Goal: Task Accomplishment & Management: Use online tool/utility

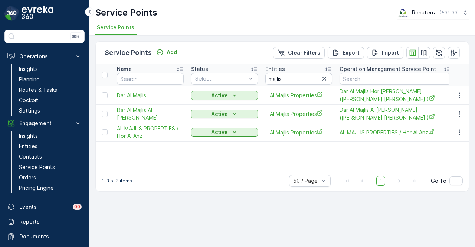
scroll to position [33, 0]
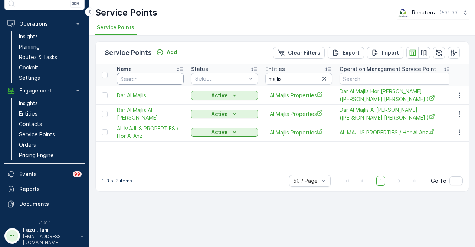
click at [148, 81] on input "text" at bounding box center [150, 79] width 67 height 12
click at [324, 80] on icon "button" at bounding box center [323, 78] width 7 height 7
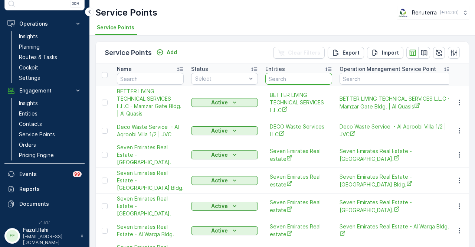
click at [297, 79] on input "text" at bounding box center [298, 79] width 67 height 12
type input "benna"
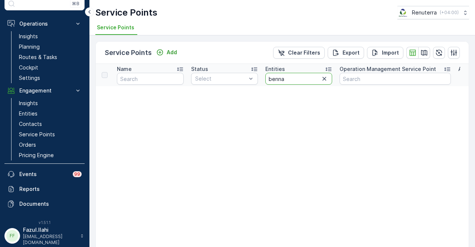
click at [278, 80] on input "benna" at bounding box center [298, 79] width 67 height 12
type input "beena"
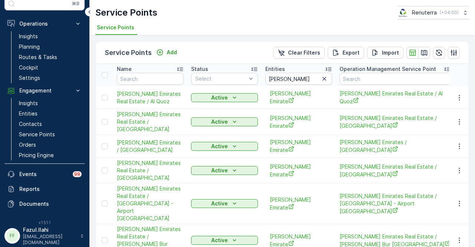
scroll to position [22, 0]
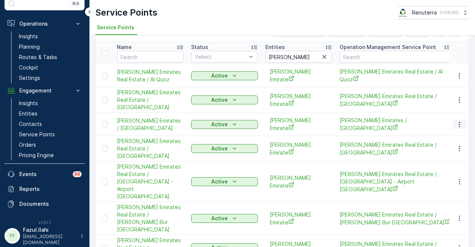
click at [457, 121] on icon "button" at bounding box center [459, 124] width 7 height 7
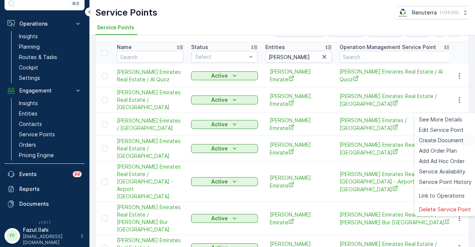
click at [450, 137] on span "Create Document" at bounding box center [441, 140] width 45 height 7
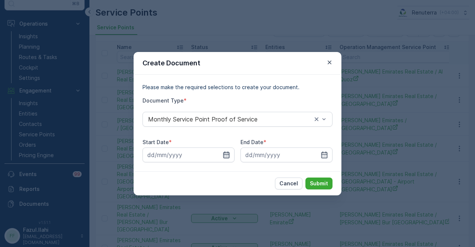
click at [229, 157] on icon "button" at bounding box center [226, 154] width 7 height 7
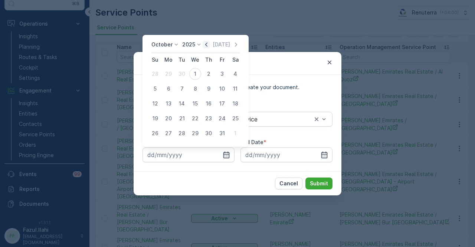
click at [208, 48] on icon "button" at bounding box center [206, 44] width 7 height 7
click at [165, 76] on div "1" at bounding box center [168, 74] width 12 height 12
type input "01.09.2025"
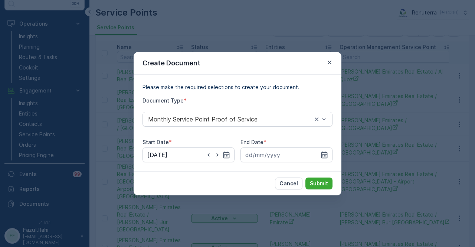
click at [325, 152] on icon "button" at bounding box center [324, 154] width 6 height 7
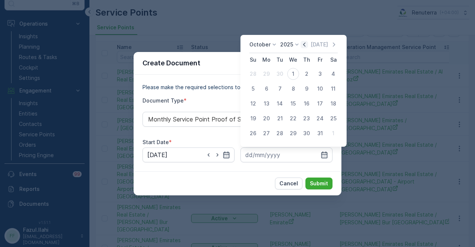
click at [307, 47] on icon "button" at bounding box center [303, 44] width 7 height 7
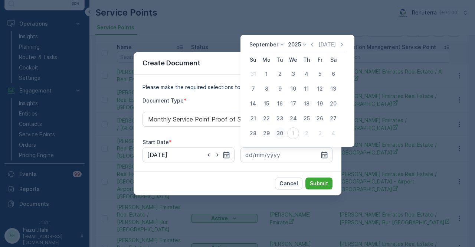
click at [275, 133] on div "30" at bounding box center [280, 133] width 12 height 12
type input "30.09.2025"
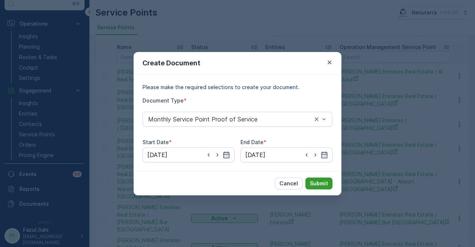
click at [312, 185] on p "Submit" at bounding box center [319, 183] width 18 height 7
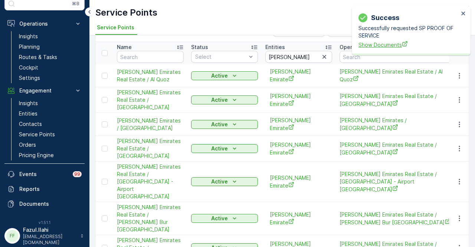
click at [381, 48] on span "Show Documents" at bounding box center [408, 45] width 100 height 8
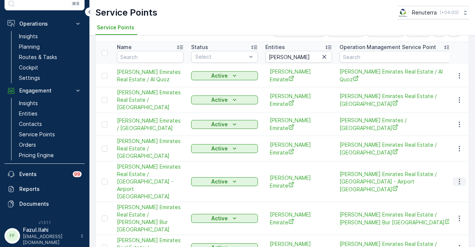
click at [453, 177] on button "button" at bounding box center [459, 181] width 13 height 9
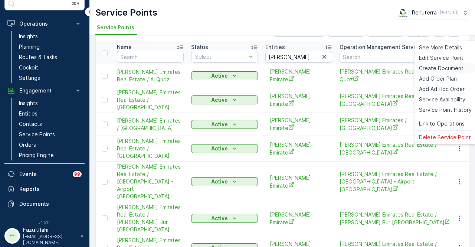
click at [457, 71] on span "Create Document" at bounding box center [441, 68] width 45 height 7
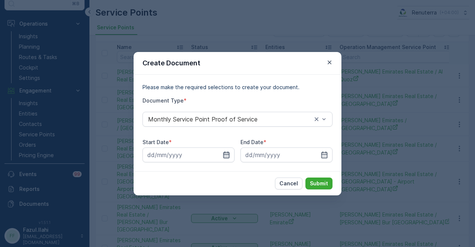
click at [228, 153] on icon "button" at bounding box center [226, 154] width 6 height 7
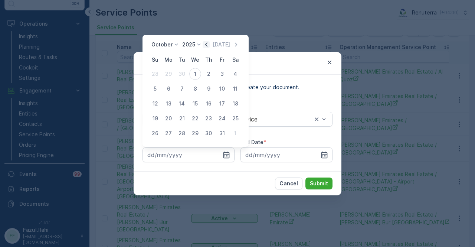
click at [209, 42] on icon "button" at bounding box center [206, 44] width 7 height 7
click at [168, 72] on div "1" at bounding box center [168, 74] width 12 height 12
type input "01.09.2025"
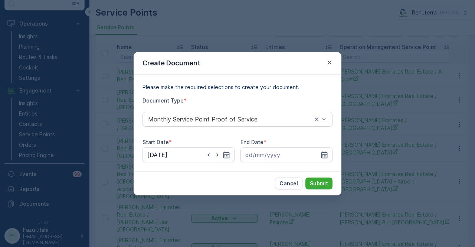
click at [321, 155] on icon "button" at bounding box center [324, 154] width 6 height 7
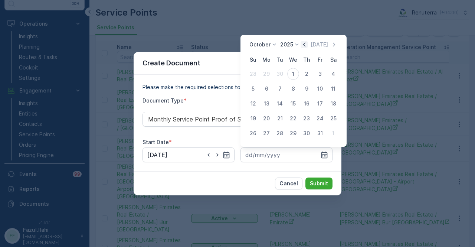
click at [305, 47] on icon "button" at bounding box center [303, 44] width 7 height 7
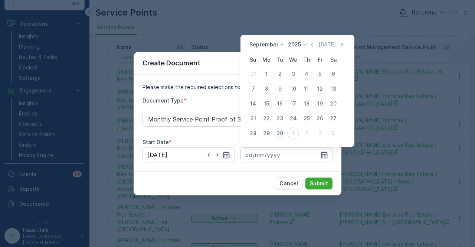
click at [281, 137] on div "30" at bounding box center [280, 133] width 12 height 12
type input "30.09.2025"
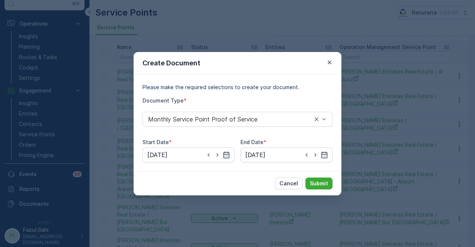
click at [309, 175] on div "Cancel Submit" at bounding box center [238, 183] width 208 height 24
click at [312, 180] on p "Submit" at bounding box center [319, 183] width 18 height 7
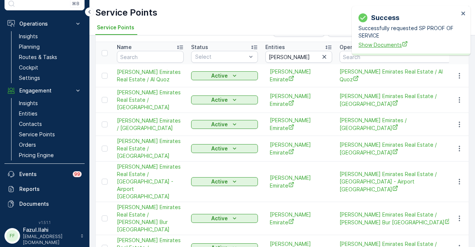
click at [367, 45] on span "Show Documents" at bounding box center [408, 45] width 100 height 8
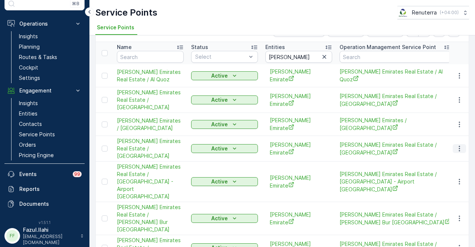
click at [460, 145] on icon "button" at bounding box center [459, 148] width 7 height 7
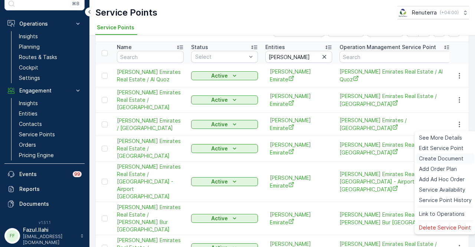
click at [448, 155] on span "Create Document" at bounding box center [441, 158] width 45 height 7
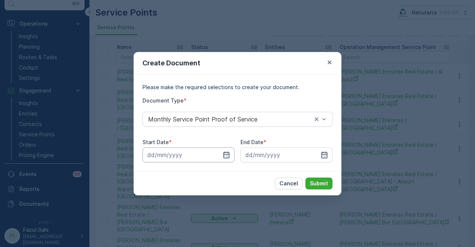
click at [233, 157] on input at bounding box center [188, 154] width 92 height 15
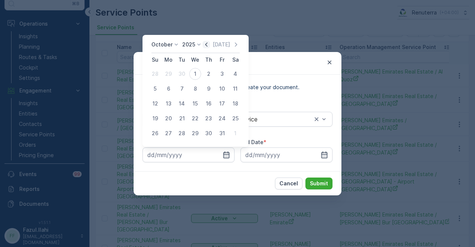
click at [204, 44] on icon "button" at bounding box center [206, 44] width 7 height 7
click at [167, 72] on div "1" at bounding box center [168, 74] width 12 height 12
type input "01.09.2025"
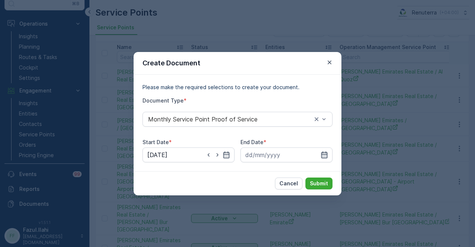
click at [325, 154] on icon "button" at bounding box center [323, 154] width 7 height 7
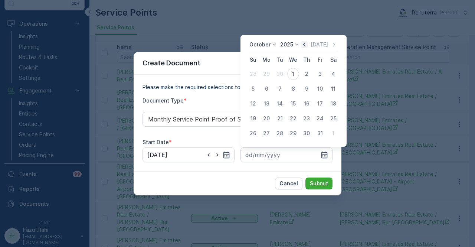
drag, startPoint x: 308, startPoint y: 46, endPoint x: 305, endPoint y: 58, distance: 13.0
click at [308, 46] on icon "button" at bounding box center [303, 44] width 7 height 7
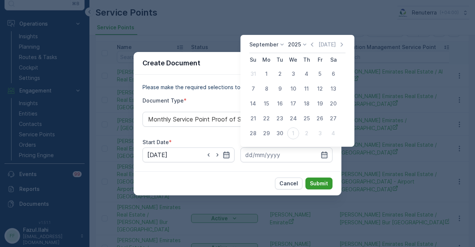
drag, startPoint x: 280, startPoint y: 132, endPoint x: 318, endPoint y: 185, distance: 64.7
click at [280, 132] on div "30" at bounding box center [280, 133] width 12 height 12
type input "30.09.2025"
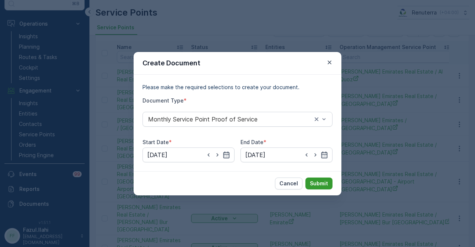
click at [318, 187] on button "Submit" at bounding box center [318, 183] width 27 height 12
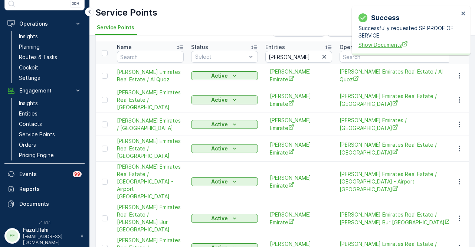
click at [377, 46] on span "Show Documents" at bounding box center [408, 45] width 100 height 8
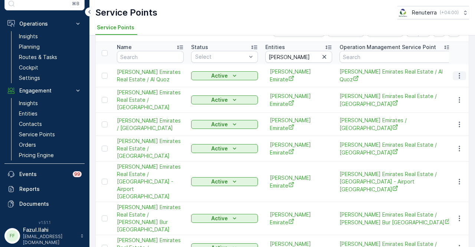
click at [461, 72] on icon "button" at bounding box center [459, 75] width 7 height 7
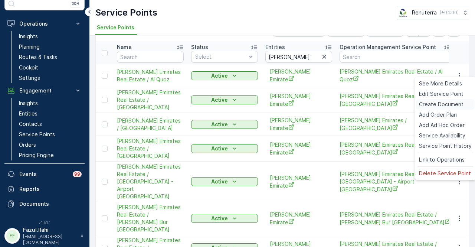
click at [450, 102] on span "Create Document" at bounding box center [441, 104] width 45 height 7
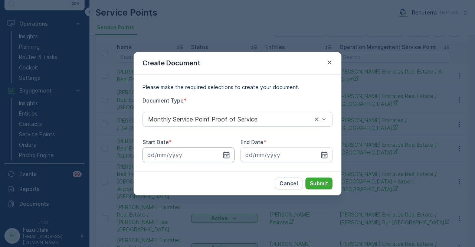
click at [227, 159] on input at bounding box center [188, 154] width 92 height 15
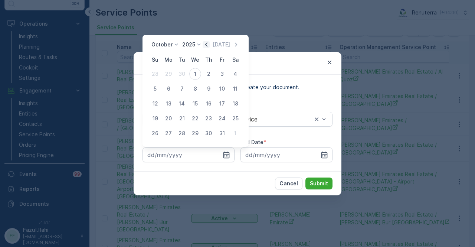
click at [208, 47] on icon "button" at bounding box center [206, 44] width 7 height 7
click at [169, 75] on div "1" at bounding box center [168, 74] width 12 height 12
type input "01.09.2025"
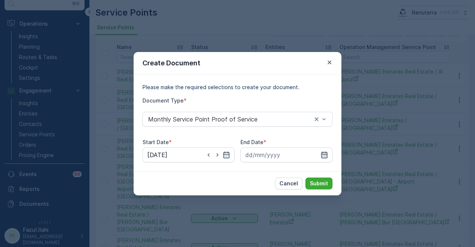
click at [322, 153] on icon "button" at bounding box center [323, 154] width 7 height 7
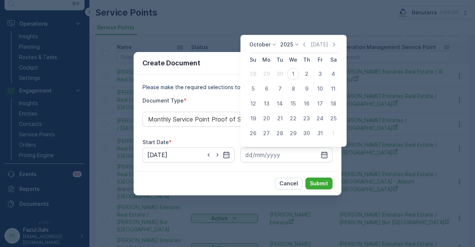
click at [306, 49] on div "October 2025 Today" at bounding box center [293, 47] width 88 height 12
click at [321, 130] on div "31" at bounding box center [320, 133] width 12 height 12
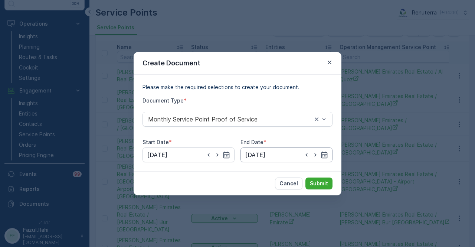
click at [329, 153] on input "31.10.2025" at bounding box center [286, 154] width 92 height 15
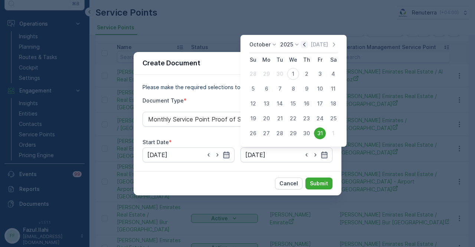
click at [308, 47] on icon "button" at bounding box center [303, 44] width 7 height 7
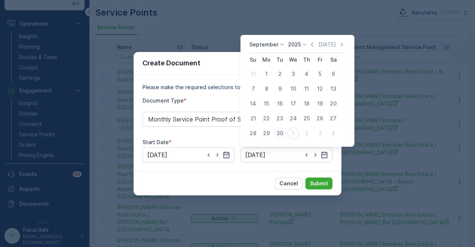
click at [278, 130] on div "30" at bounding box center [280, 133] width 12 height 12
type input "30.09.2025"
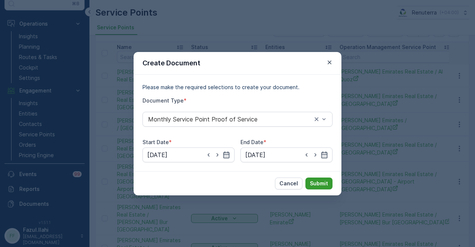
click at [314, 183] on p "Submit" at bounding box center [319, 183] width 18 height 7
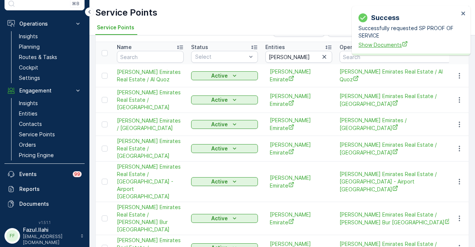
click at [381, 43] on span "Show Documents" at bounding box center [408, 45] width 100 height 8
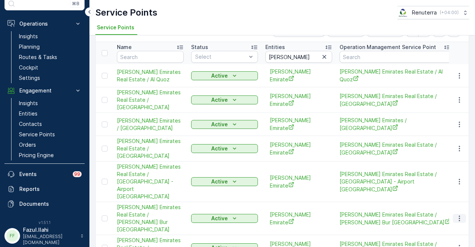
click at [460, 214] on icon "button" at bounding box center [459, 217] width 7 height 7
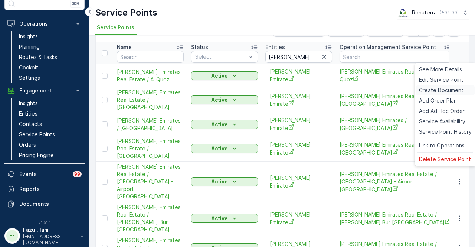
click at [453, 90] on span "Create Document" at bounding box center [441, 89] width 45 height 7
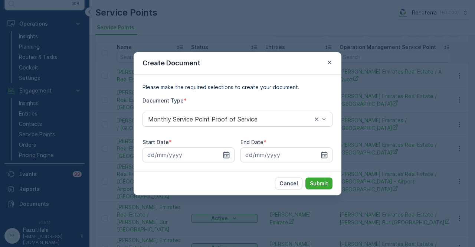
click at [226, 152] on icon "button" at bounding box center [226, 154] width 7 height 7
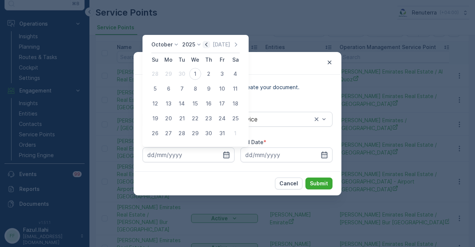
click at [206, 42] on icon "button" at bounding box center [206, 44] width 7 height 7
click at [169, 73] on div "1" at bounding box center [168, 74] width 12 height 12
type input "01.09.2025"
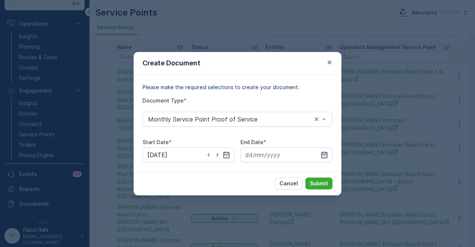
click at [323, 157] on icon "button" at bounding box center [323, 154] width 7 height 7
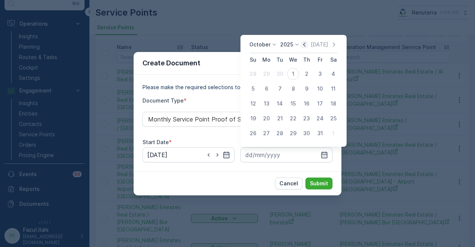
click at [308, 46] on icon "button" at bounding box center [303, 44] width 7 height 7
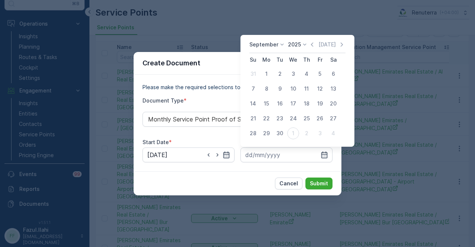
drag, startPoint x: 277, startPoint y: 134, endPoint x: 300, endPoint y: 165, distance: 38.8
click at [278, 135] on div "30" at bounding box center [280, 133] width 12 height 12
type input "30.09.2025"
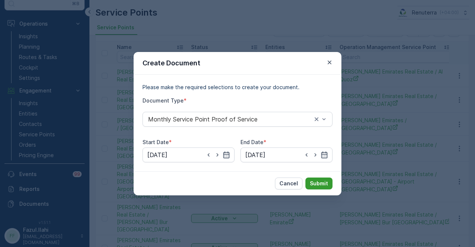
click at [313, 183] on p "Submit" at bounding box center [319, 183] width 18 height 7
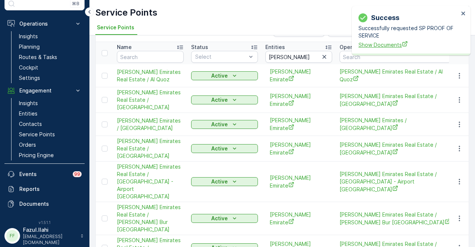
click at [373, 48] on span "Show Documents" at bounding box center [408, 45] width 100 height 8
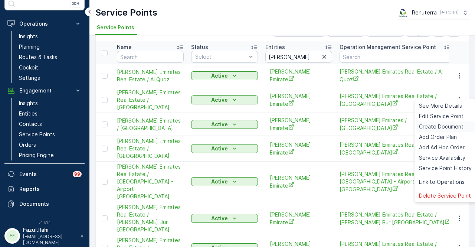
click at [444, 128] on span "Create Document" at bounding box center [441, 126] width 45 height 7
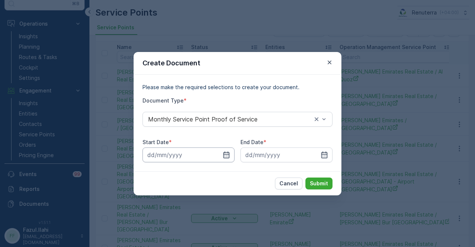
click at [231, 161] on input at bounding box center [188, 154] width 92 height 15
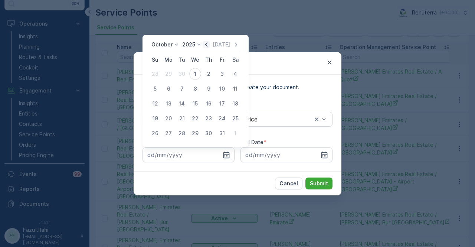
click at [209, 41] on icon "button" at bounding box center [206, 44] width 7 height 7
click at [170, 73] on div "1" at bounding box center [168, 74] width 12 height 12
type input "01.09.2025"
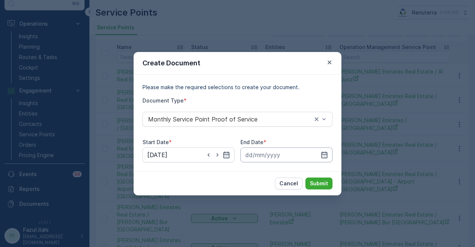
click at [329, 150] on input at bounding box center [286, 154] width 92 height 15
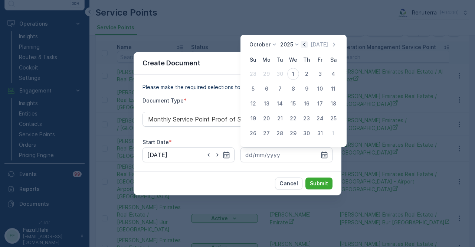
click at [307, 43] on icon "button" at bounding box center [303, 44] width 7 height 7
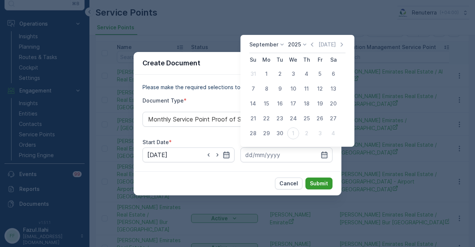
drag, startPoint x: 277, startPoint y: 134, endPoint x: 309, endPoint y: 178, distance: 54.6
click at [277, 135] on div "30" at bounding box center [280, 133] width 12 height 12
type input "30.09.2025"
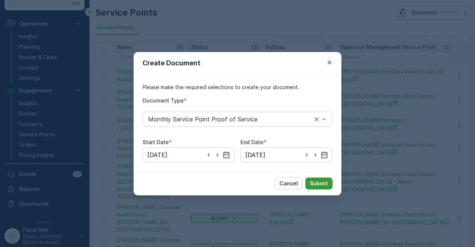
click at [313, 181] on p "Submit" at bounding box center [319, 183] width 18 height 7
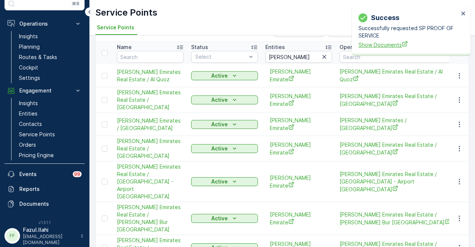
click at [368, 47] on span "Show Documents" at bounding box center [408, 45] width 100 height 8
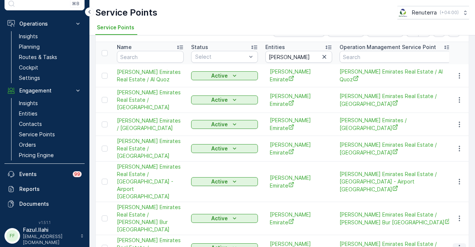
click at [461, 243] on button "button" at bounding box center [459, 247] width 13 height 9
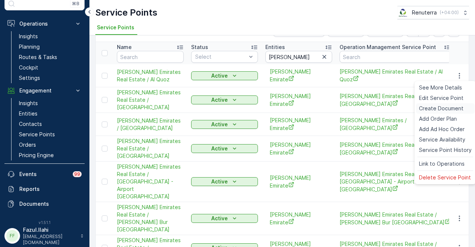
click at [447, 110] on span "Create Document" at bounding box center [441, 108] width 45 height 7
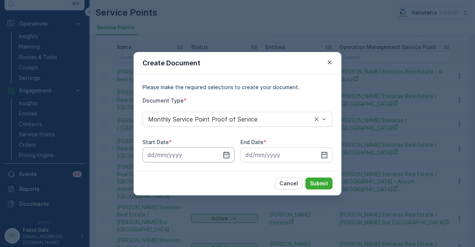
click at [231, 151] on input at bounding box center [188, 154] width 92 height 15
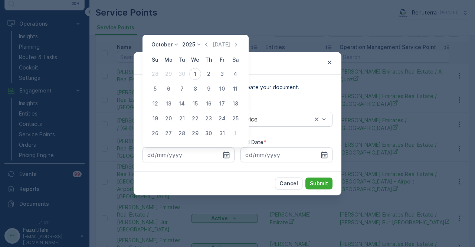
click at [207, 51] on div "October 2025 Today" at bounding box center [195, 47] width 88 height 12
click at [208, 47] on icon "button" at bounding box center [206, 44] width 7 height 7
click at [171, 75] on div "1" at bounding box center [168, 74] width 12 height 12
type input "01.09.2025"
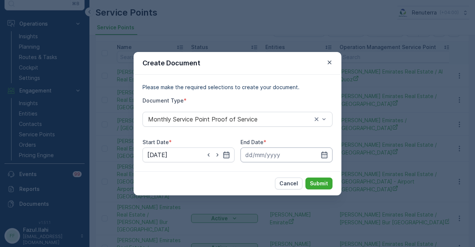
click at [326, 159] on input at bounding box center [286, 154] width 92 height 15
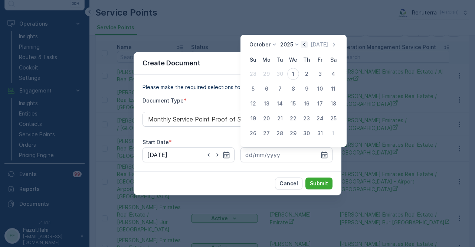
click at [308, 47] on icon "button" at bounding box center [303, 44] width 7 height 7
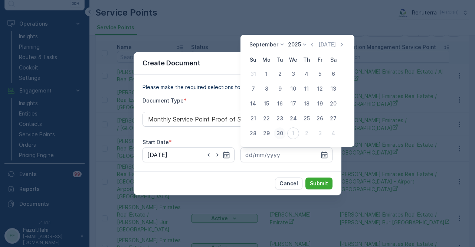
click at [280, 139] on div "30" at bounding box center [280, 133] width 12 height 12
type input "30.09.2025"
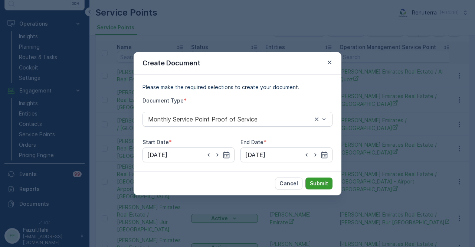
click at [321, 184] on p "Submit" at bounding box center [319, 183] width 18 height 7
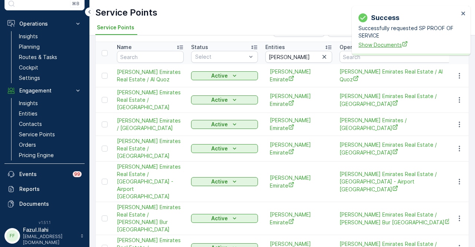
click at [383, 48] on span "Show Documents" at bounding box center [408, 45] width 100 height 8
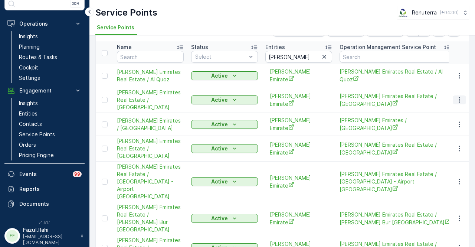
click at [458, 96] on icon "button" at bounding box center [459, 99] width 7 height 7
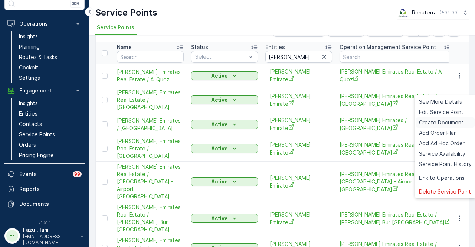
click at [451, 122] on span "Create Document" at bounding box center [441, 122] width 45 height 7
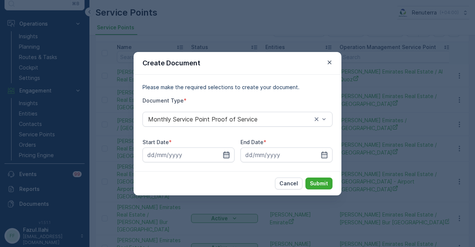
click at [229, 155] on icon "button" at bounding box center [226, 154] width 6 height 7
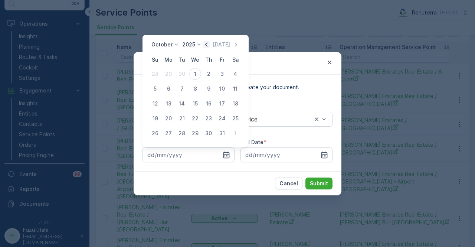
click at [208, 44] on icon "button" at bounding box center [206, 44] width 7 height 7
click at [171, 72] on div "1" at bounding box center [168, 74] width 12 height 12
type input "01.09.2025"
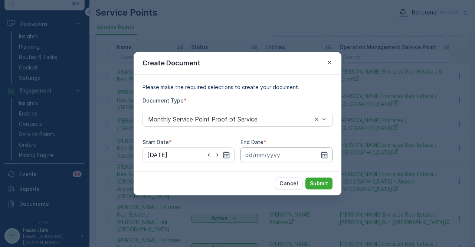
click at [323, 148] on input at bounding box center [286, 154] width 92 height 15
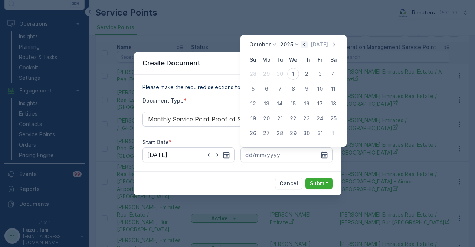
click at [305, 45] on icon "button" at bounding box center [304, 44] width 2 height 4
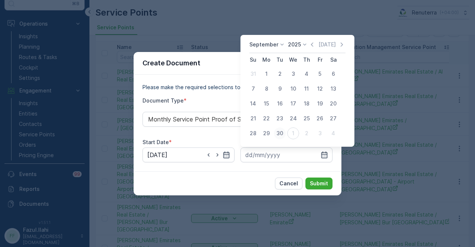
click at [282, 133] on div "30" at bounding box center [280, 133] width 12 height 12
type input "30.09.2025"
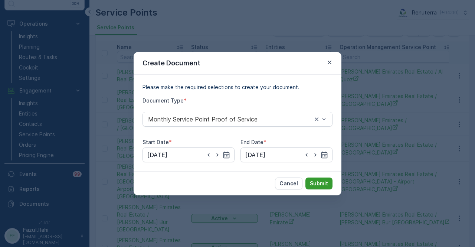
click at [320, 182] on p "Submit" at bounding box center [319, 183] width 18 height 7
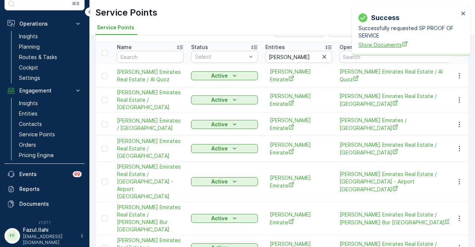
click at [392, 44] on span "Show Documents" at bounding box center [408, 45] width 100 height 8
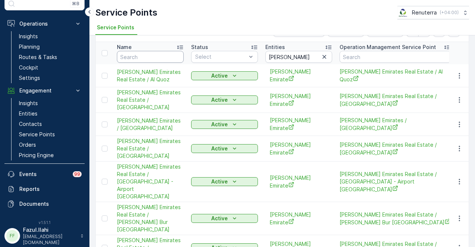
click at [135, 57] on input "text" at bounding box center [150, 57] width 67 height 12
type input "rixos"
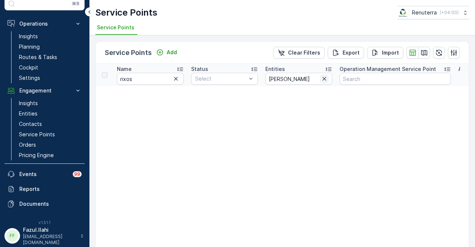
click at [322, 80] on icon "button" at bounding box center [323, 78] width 7 height 7
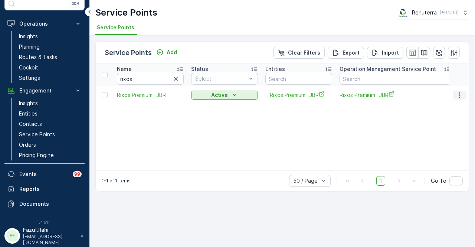
click at [456, 92] on icon "button" at bounding box center [459, 94] width 7 height 7
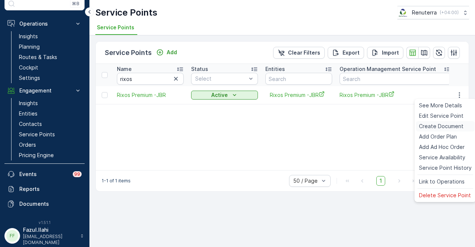
click at [444, 125] on span "Create Document" at bounding box center [441, 125] width 45 height 7
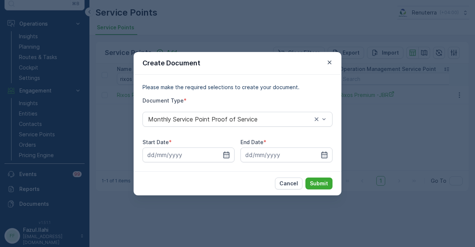
click at [236, 152] on div "Start Date * End Date *" at bounding box center [237, 150] width 190 height 24
click at [229, 154] on icon "button" at bounding box center [226, 154] width 7 height 7
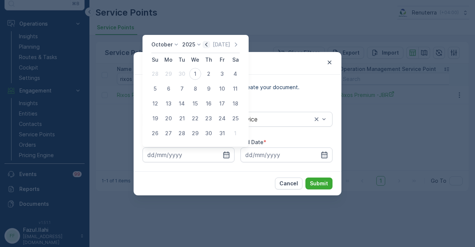
click at [208, 44] on icon "button" at bounding box center [206, 44] width 7 height 7
drag, startPoint x: 168, startPoint y: 75, endPoint x: 264, endPoint y: 126, distance: 108.5
click at [169, 76] on div "1" at bounding box center [168, 74] width 12 height 12
type input "01.09.2025"
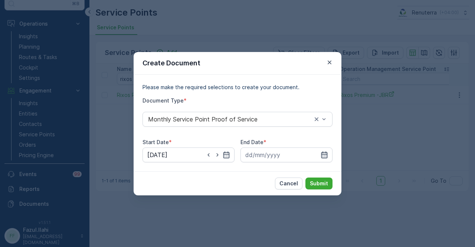
click at [321, 152] on icon "button" at bounding box center [323, 154] width 7 height 7
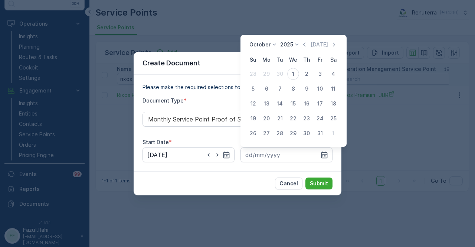
drag, startPoint x: 306, startPoint y: 47, endPoint x: 301, endPoint y: 60, distance: 14.2
click at [306, 47] on icon "button" at bounding box center [303, 44] width 7 height 7
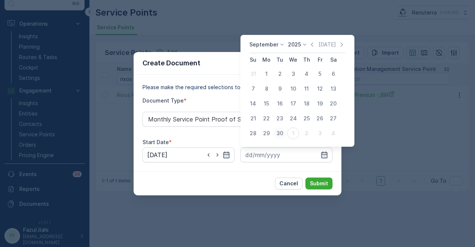
click at [283, 132] on div "30" at bounding box center [280, 133] width 12 height 12
type input "30.09.2025"
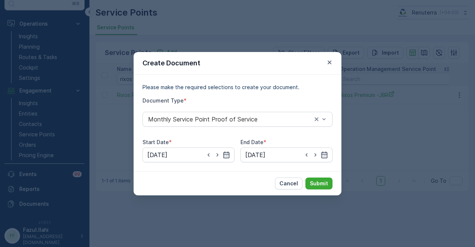
click at [315, 173] on div "Cancel Submit" at bounding box center [238, 183] width 208 height 24
click at [316, 180] on p "Submit" at bounding box center [319, 183] width 18 height 7
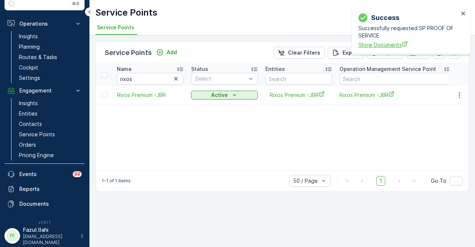
click at [385, 46] on span "Show Documents" at bounding box center [408, 45] width 100 height 8
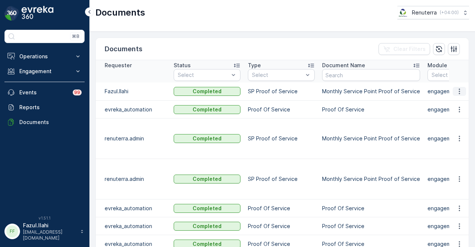
click at [456, 90] on icon "button" at bounding box center [459, 91] width 7 height 7
click at [456, 96] on div "See Details" at bounding box center [457, 101] width 34 height 10
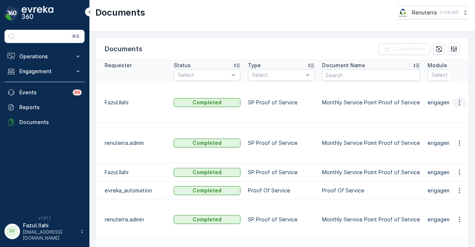
click at [458, 99] on icon "button" at bounding box center [459, 102] width 7 height 7
click at [458, 104] on span "See Details" at bounding box center [457, 105] width 29 height 7
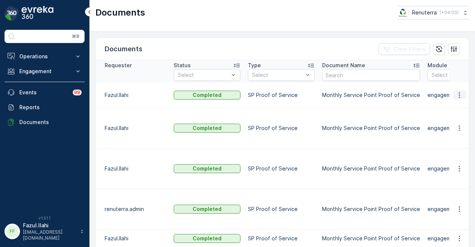
click at [456, 91] on icon "button" at bounding box center [459, 94] width 7 height 7
click at [455, 101] on span "See Details" at bounding box center [457, 101] width 29 height 7
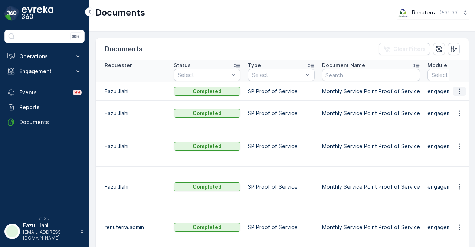
click at [462, 89] on button "button" at bounding box center [459, 91] width 13 height 9
click at [460, 101] on span "See Details" at bounding box center [457, 101] width 29 height 7
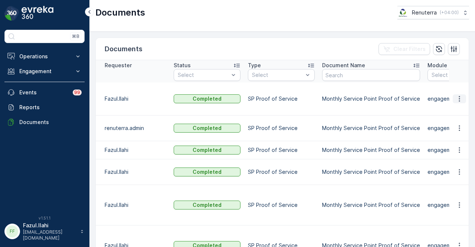
click at [457, 95] on button "button" at bounding box center [459, 98] width 13 height 9
click at [458, 106] on div "See Details" at bounding box center [457, 101] width 34 height 10
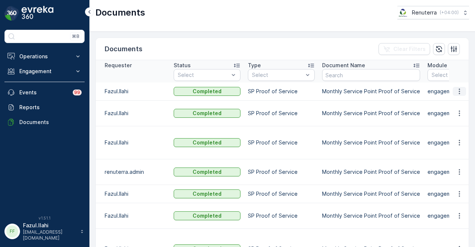
click at [458, 92] on icon "button" at bounding box center [459, 91] width 7 height 7
click at [457, 103] on span "See Details" at bounding box center [457, 101] width 29 height 7
click at [456, 112] on icon "button" at bounding box center [459, 112] width 7 height 7
drag, startPoint x: 455, startPoint y: 112, endPoint x: 454, endPoint y: 121, distance: 9.3
click at [454, 121] on span "See Details" at bounding box center [457, 119] width 29 height 7
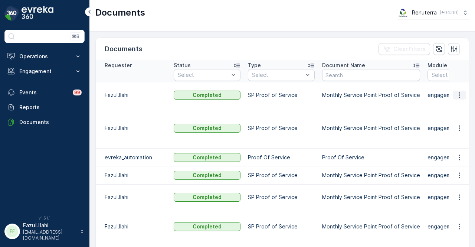
click at [460, 91] on icon "button" at bounding box center [459, 94] width 7 height 7
click at [460, 101] on span "See Details" at bounding box center [457, 101] width 29 height 7
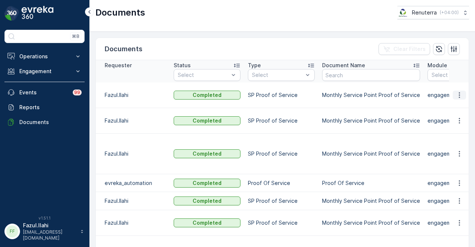
click at [460, 91] on icon "button" at bounding box center [459, 94] width 7 height 7
click at [458, 99] on span "See Details" at bounding box center [457, 101] width 29 height 7
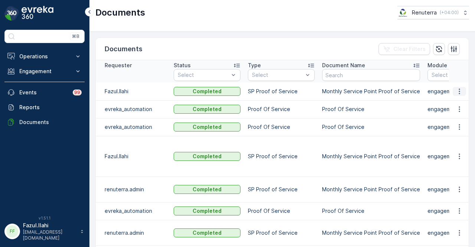
click at [456, 92] on icon "button" at bounding box center [459, 91] width 7 height 7
drag, startPoint x: 454, startPoint y: 93, endPoint x: 455, endPoint y: 99, distance: 6.0
click at [455, 99] on span "See Details" at bounding box center [457, 101] width 29 height 7
